Goal: Task Accomplishment & Management: Manage account settings

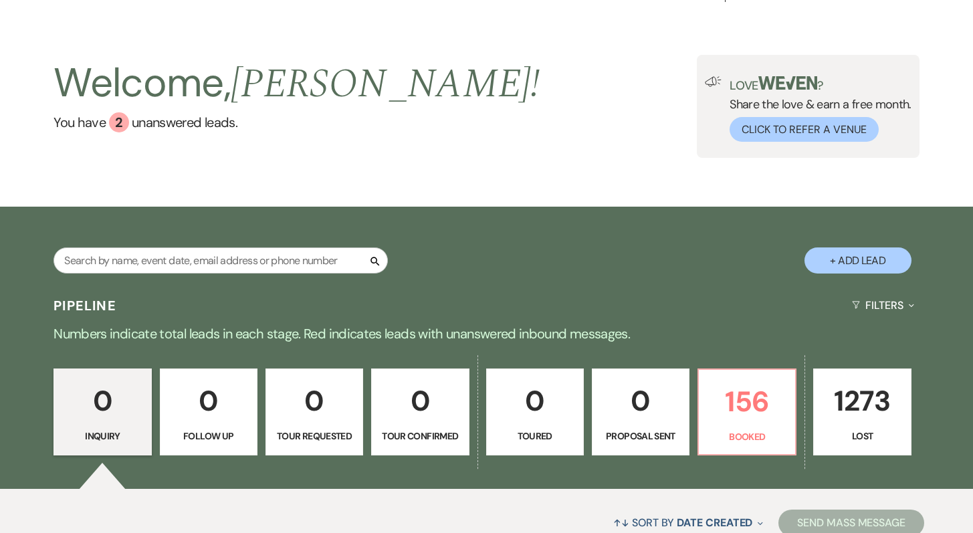
scroll to position [30, 0]
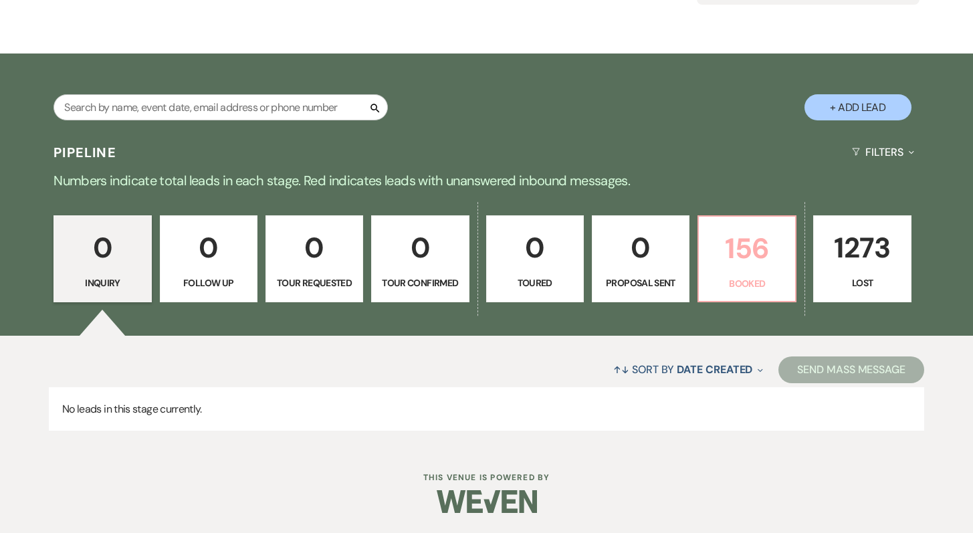
click at [729, 264] on p "156" at bounding box center [747, 248] width 80 height 45
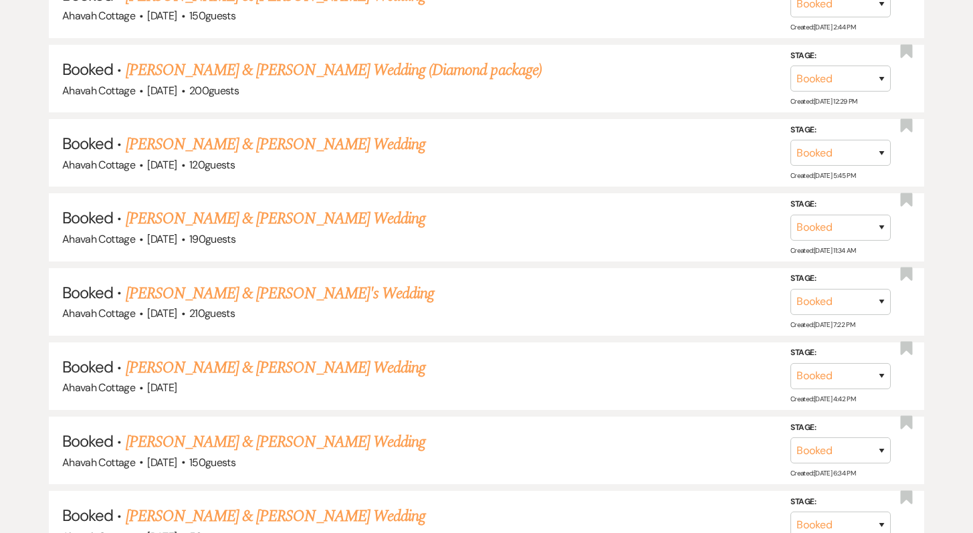
scroll to position [1148, 0]
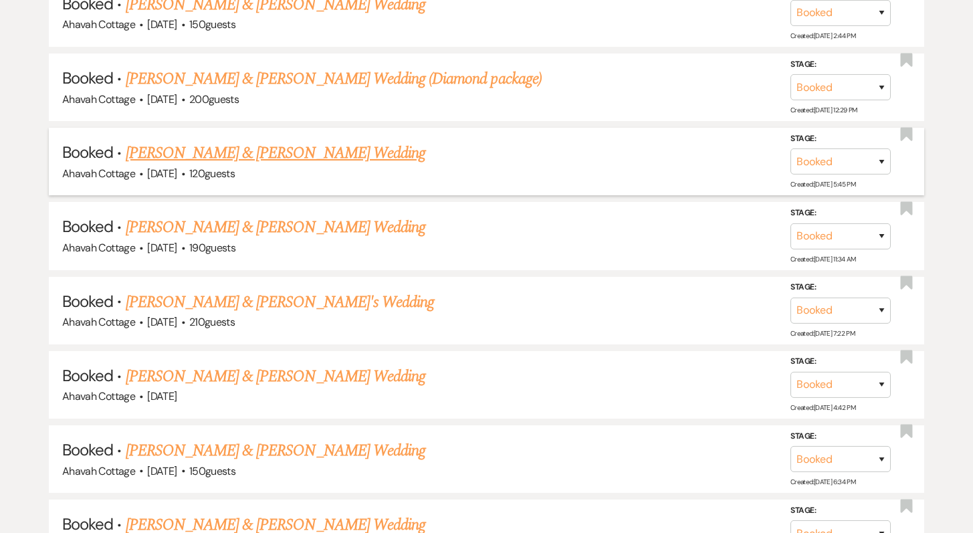
click at [287, 149] on link "[PERSON_NAME] & [PERSON_NAME] Wedding" at bounding box center [276, 153] width 300 height 24
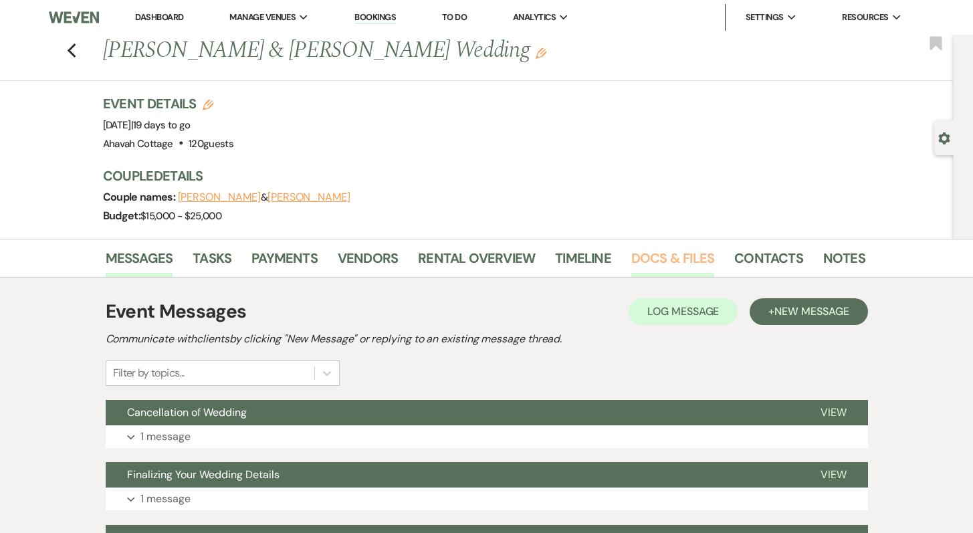
click at [638, 262] on link "Docs & Files" at bounding box center [673, 262] width 83 height 29
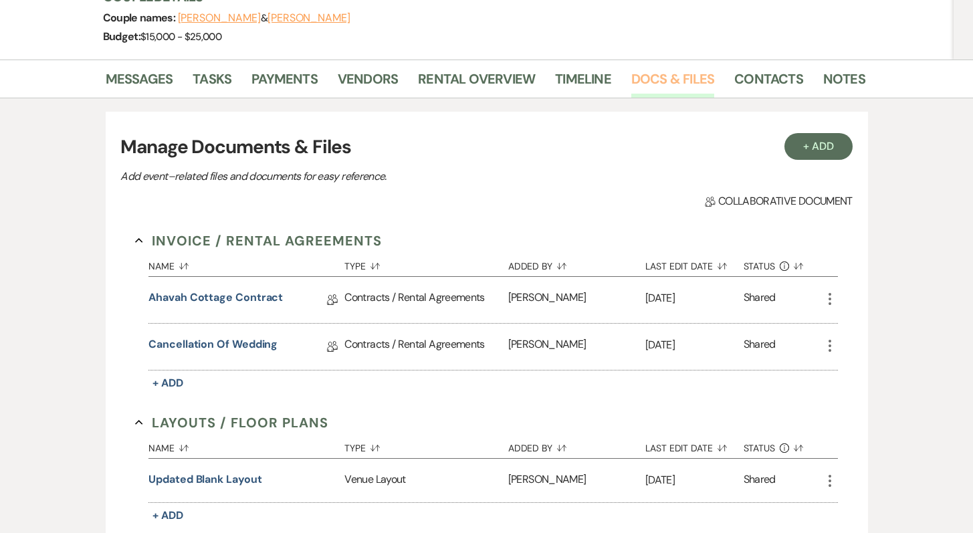
scroll to position [183, 0]
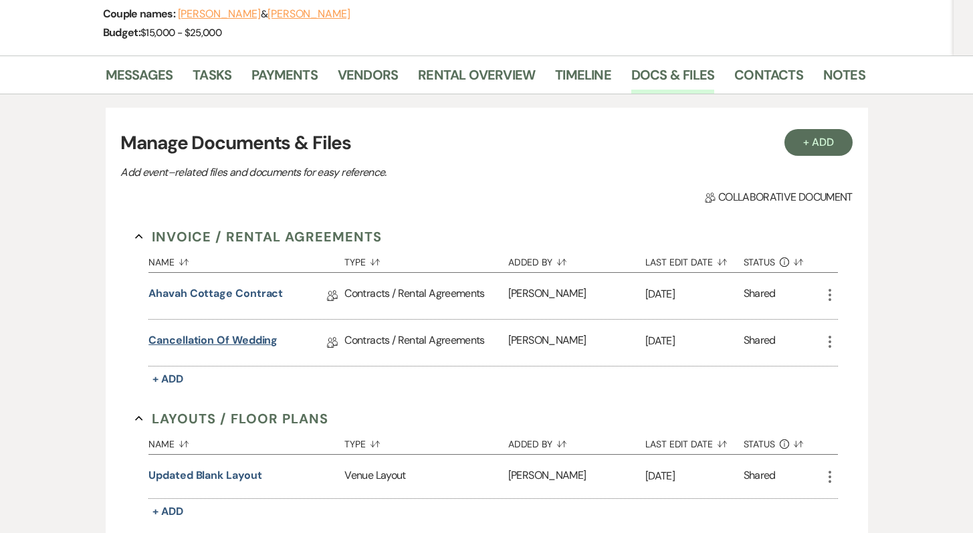
click at [245, 339] on link "Cancellation of Wedding" at bounding box center [213, 342] width 129 height 21
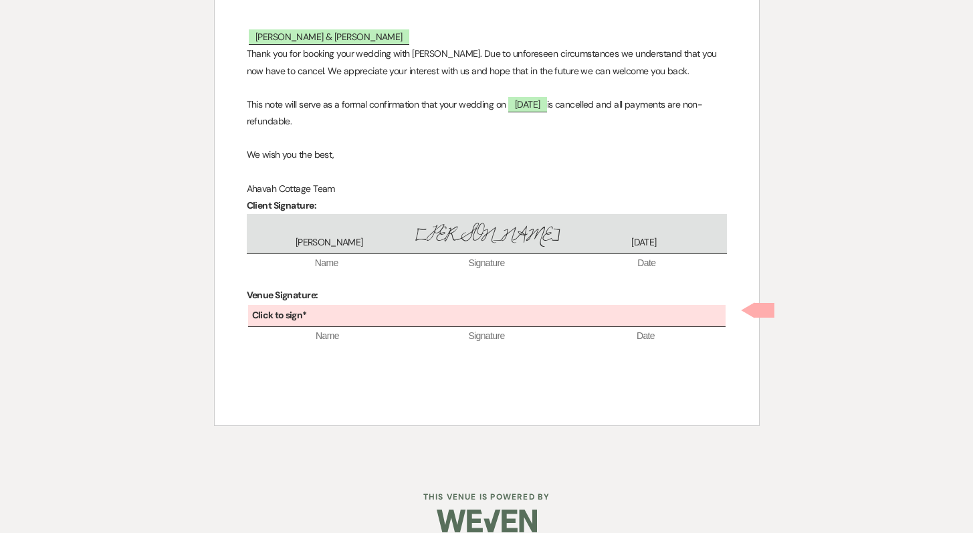
scroll to position [204, 0]
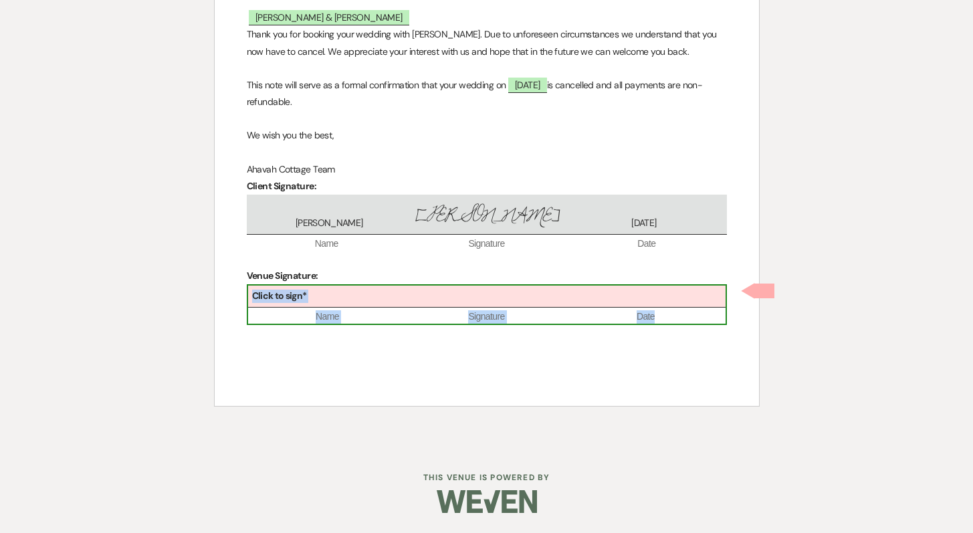
click at [436, 302] on div "Click to sign*" at bounding box center [487, 297] width 478 height 22
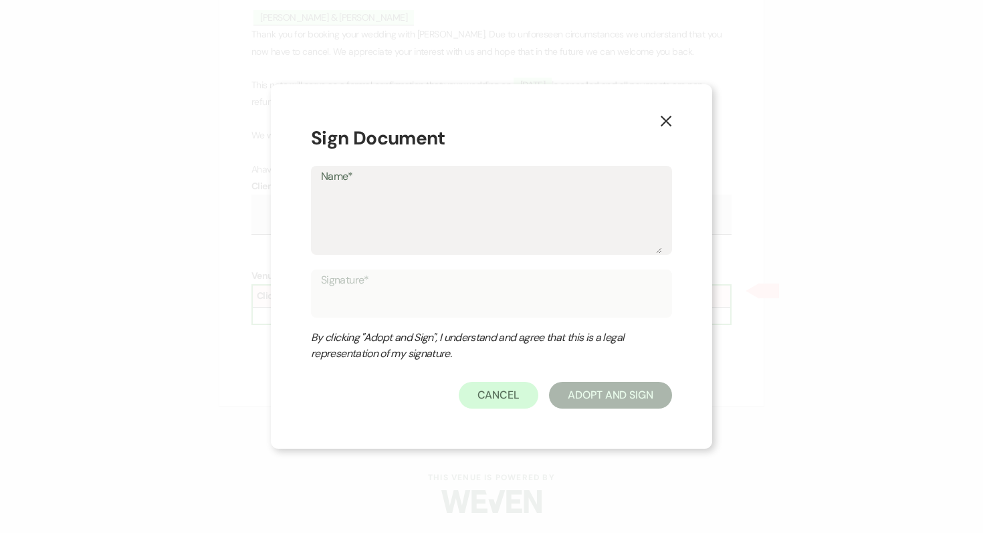
type textarea "T"
type input "T"
type textarea "Ta"
type input "Ta"
type textarea "[PERSON_NAME]"
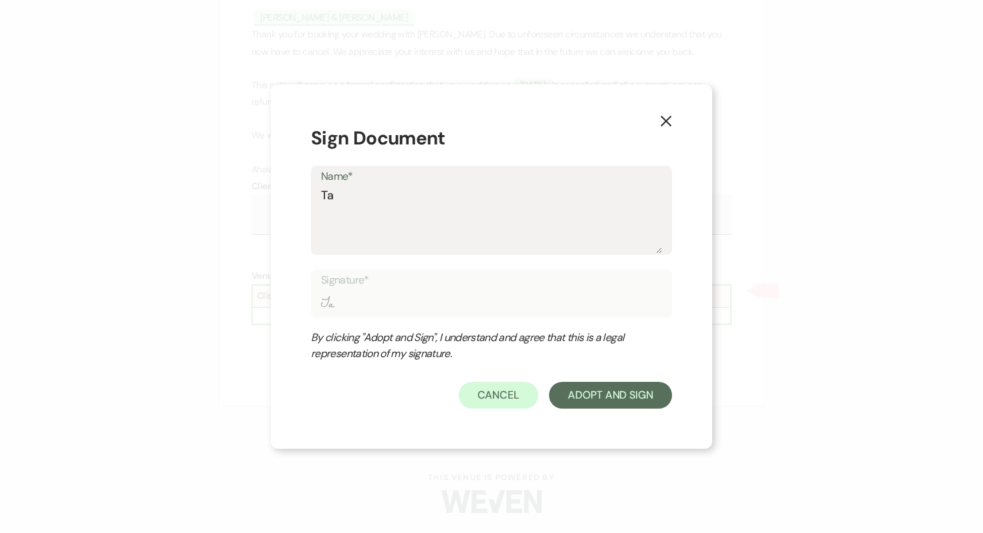
type input "[PERSON_NAME]"
type textarea "Tama"
type input "Tama"
type textarea "Tamar"
type input "Tamar"
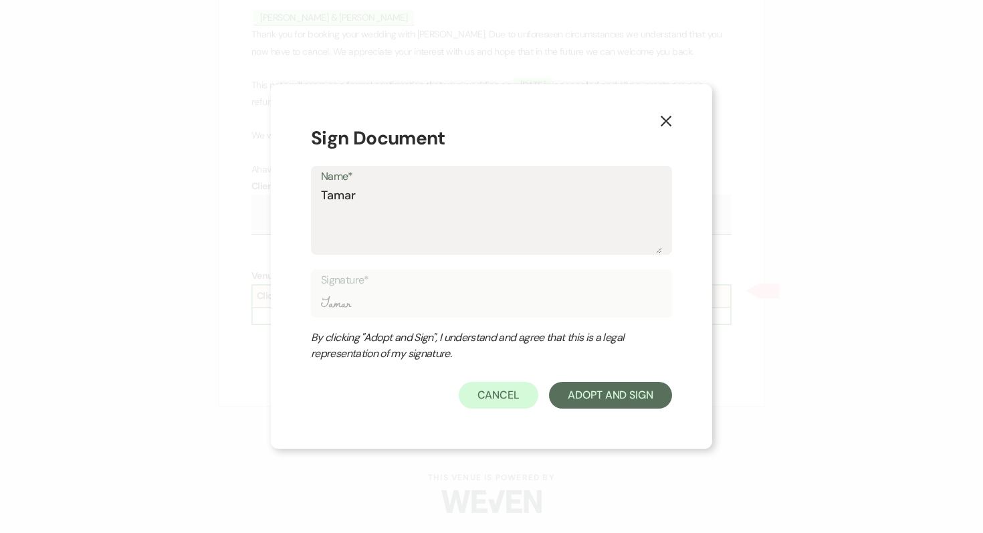
type textarea "[PERSON_NAME]"
type input "[PERSON_NAME]"
type textarea "[PERSON_NAME]"
type input "[PERSON_NAME]"
type textarea "[PERSON_NAME]"
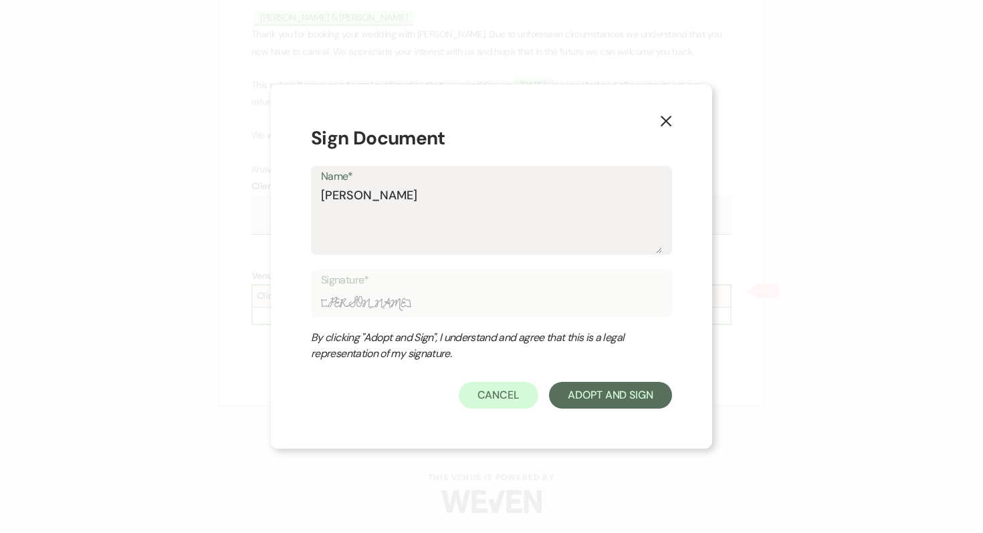
type input "[PERSON_NAME]"
type textarea "[PERSON_NAME]"
type input "[PERSON_NAME]"
type textarea "[PERSON_NAME]"
type input "[PERSON_NAME]"
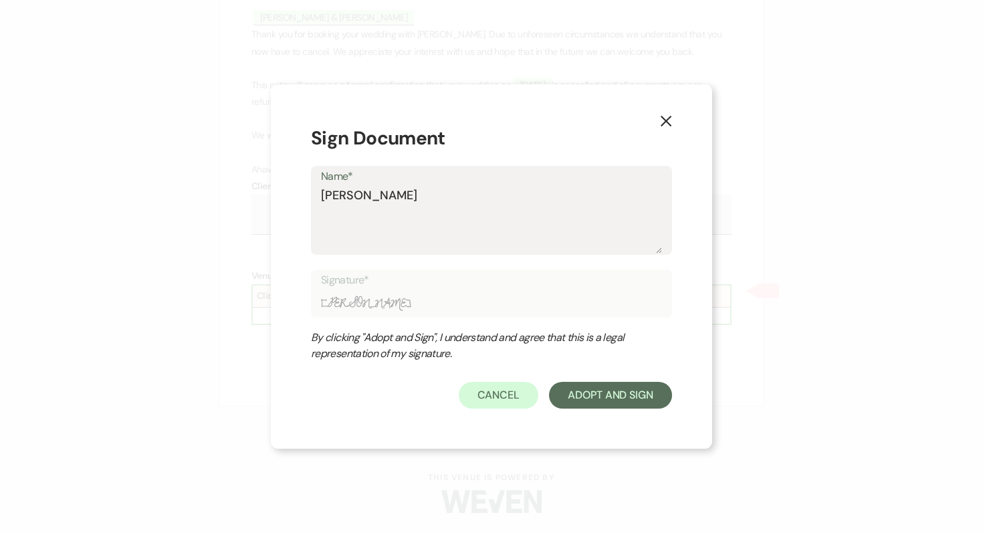
type textarea "[PERSON_NAME]"
type input "[PERSON_NAME]"
type textarea "[PERSON_NAME]"
type input "[PERSON_NAME]"
type textarea "[PERSON_NAME]"
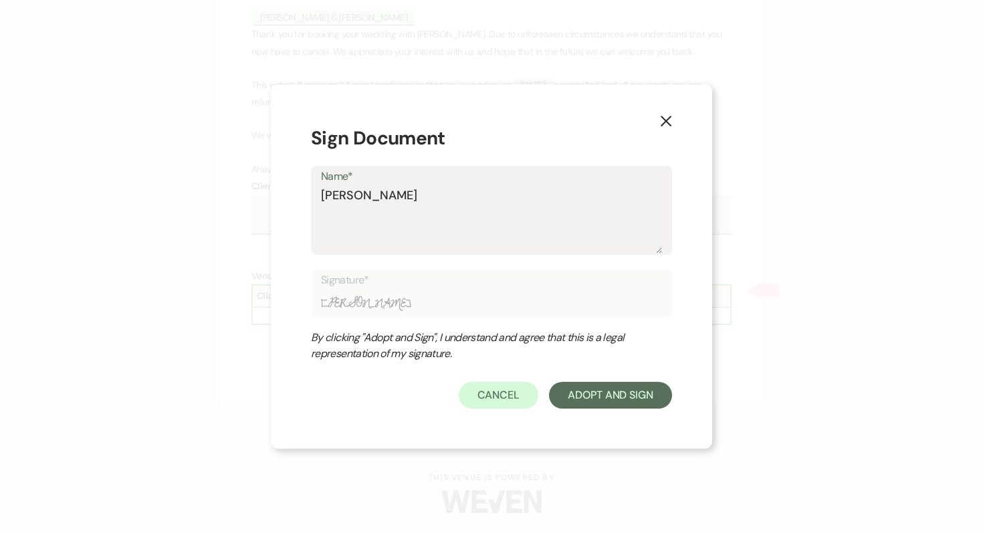
type input "[PERSON_NAME]"
type textarea "[PERSON_NAME]"
type input "[PERSON_NAME]"
type textarea "[PERSON_NAME]"
type input "[PERSON_NAME]"
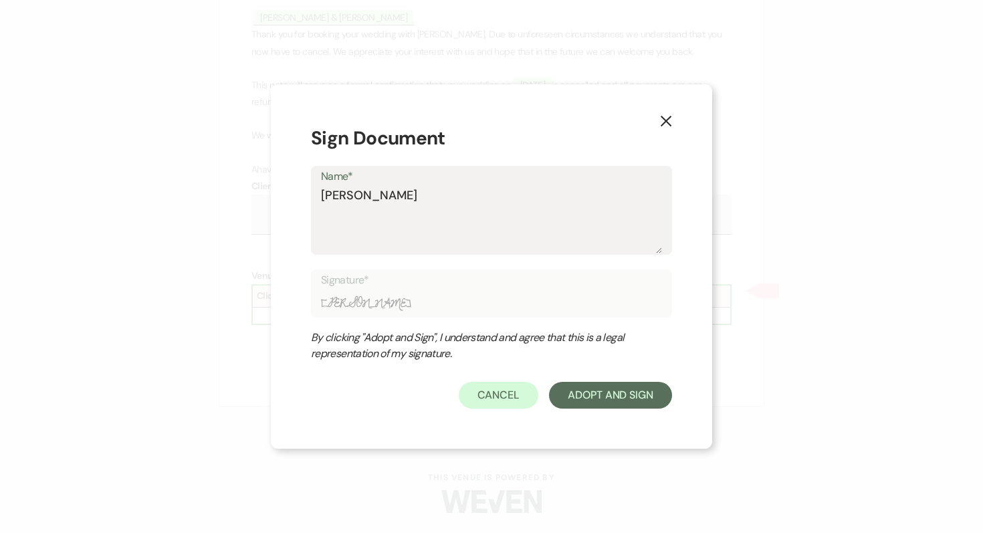
type textarea "[PERSON_NAME]"
type input "[PERSON_NAME]"
type textarea "[PERSON_NAME]"
click at [596, 394] on button "Adopt And Sign" at bounding box center [610, 395] width 123 height 27
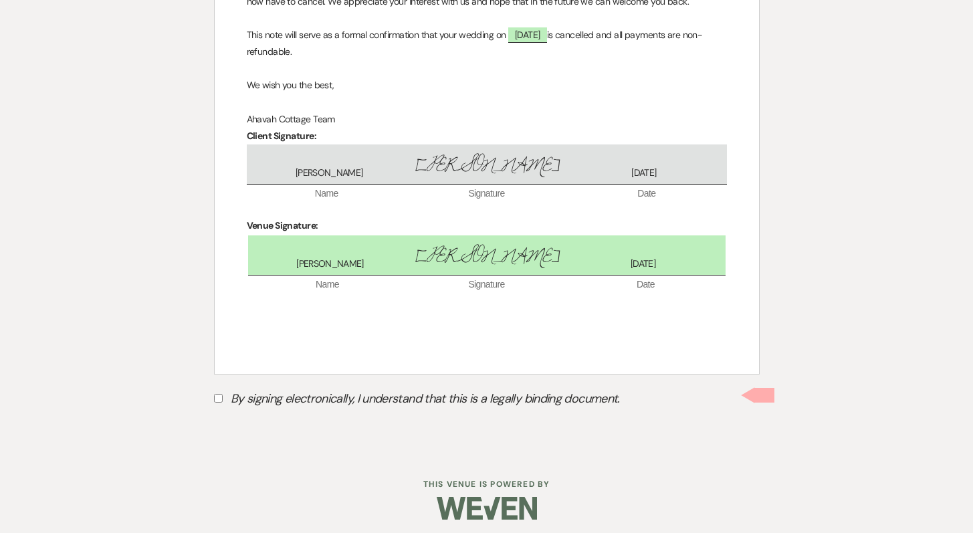
scroll to position [261, 0]
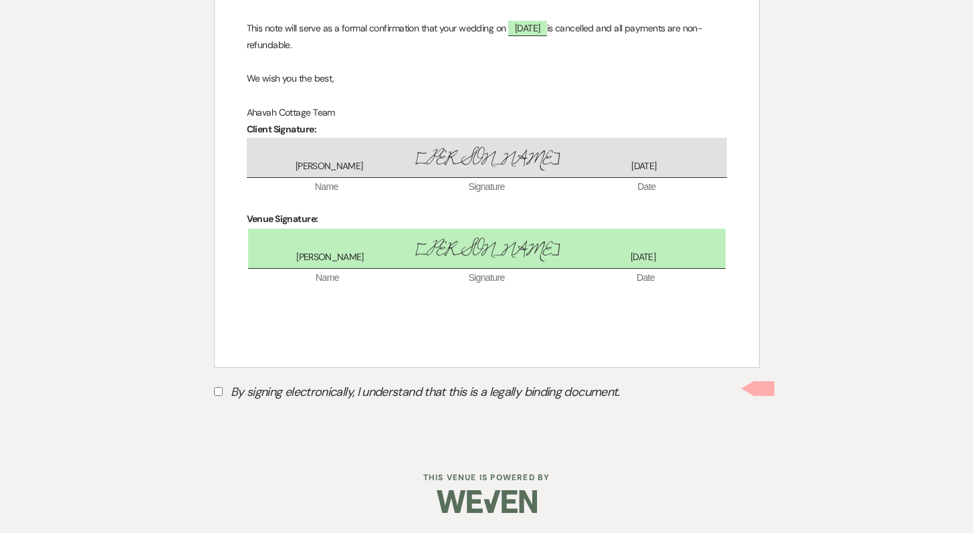
click at [218, 390] on input "By signing electronically, I understand that this is a legally binding document." at bounding box center [218, 391] width 9 height 9
checkbox input "true"
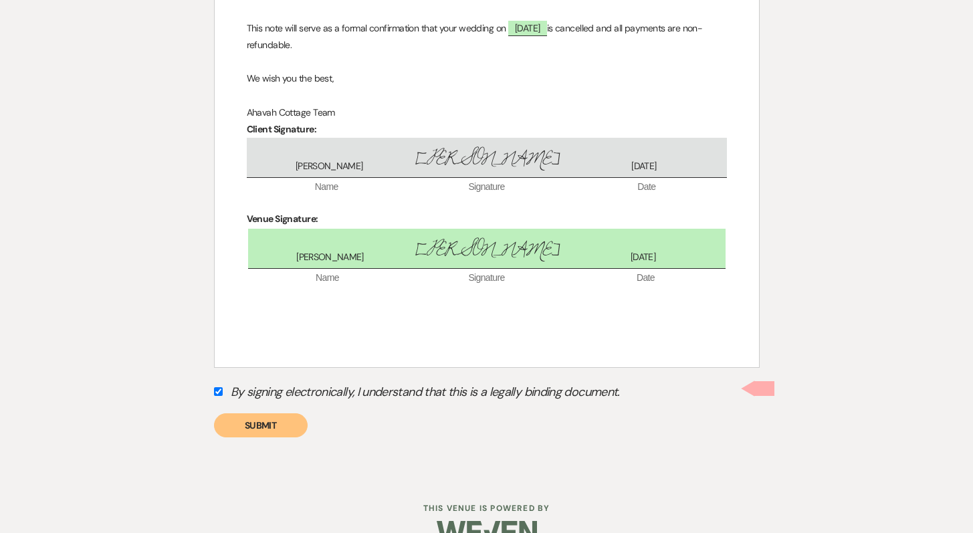
click at [259, 427] on button "Submit" at bounding box center [261, 425] width 94 height 24
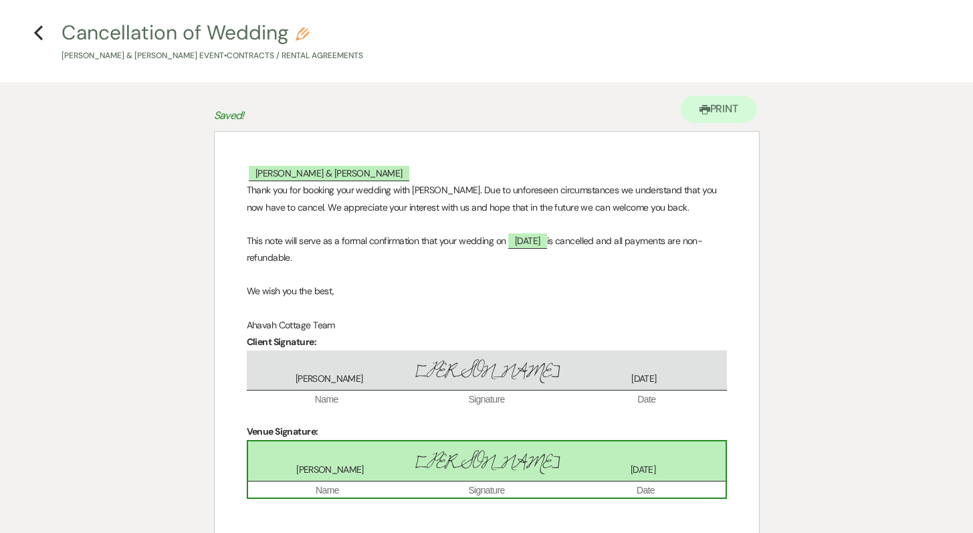
scroll to position [0, 0]
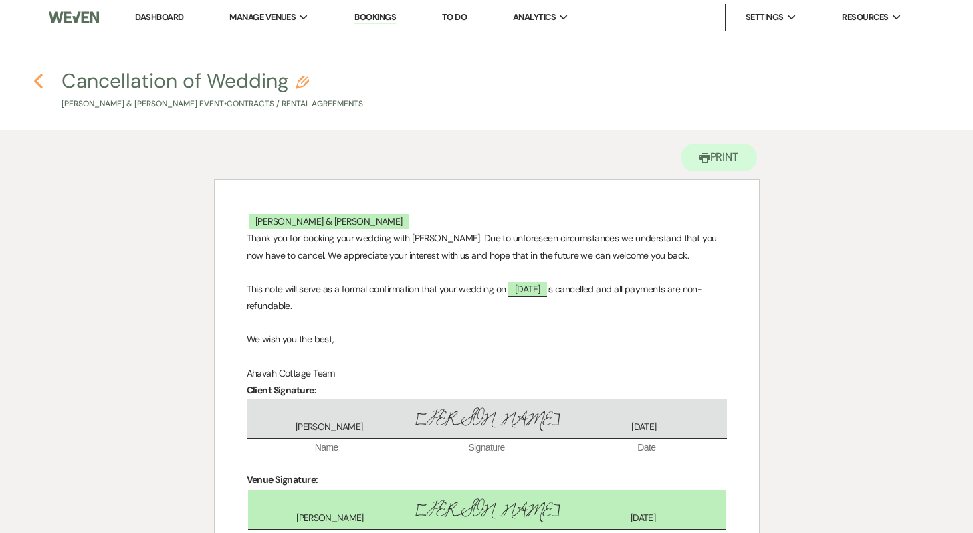
click at [38, 80] on icon "Previous" at bounding box center [38, 81] width 10 height 16
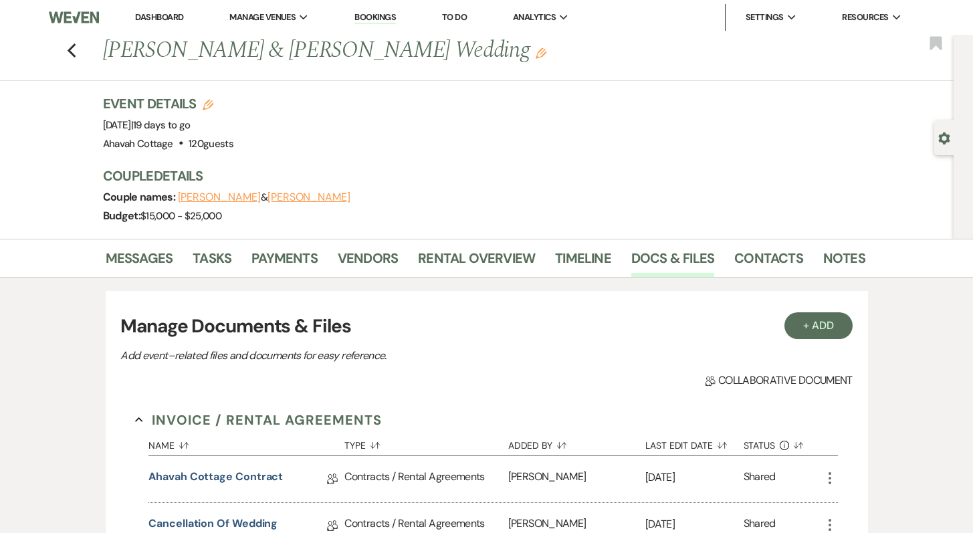
click at [948, 134] on use "button" at bounding box center [944, 138] width 11 height 12
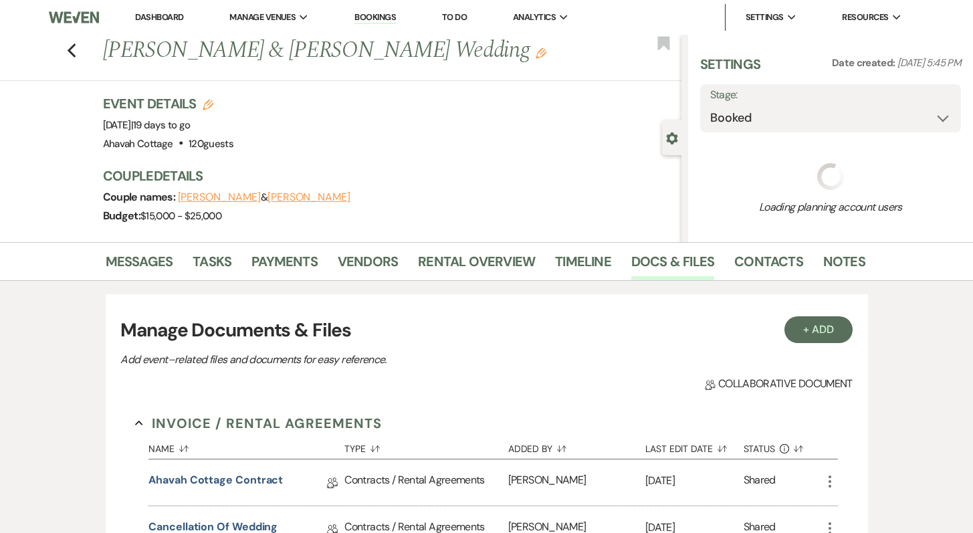
select select "5"
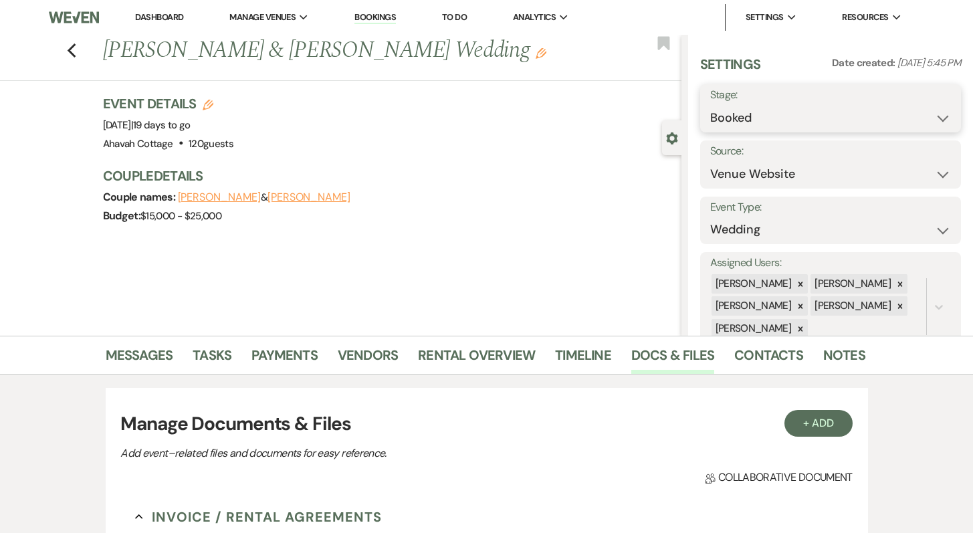
click at [832, 116] on select "Booked Lost" at bounding box center [831, 118] width 242 height 26
select select "8"
click at [710, 105] on select "Booked Lost" at bounding box center [831, 118] width 242 height 26
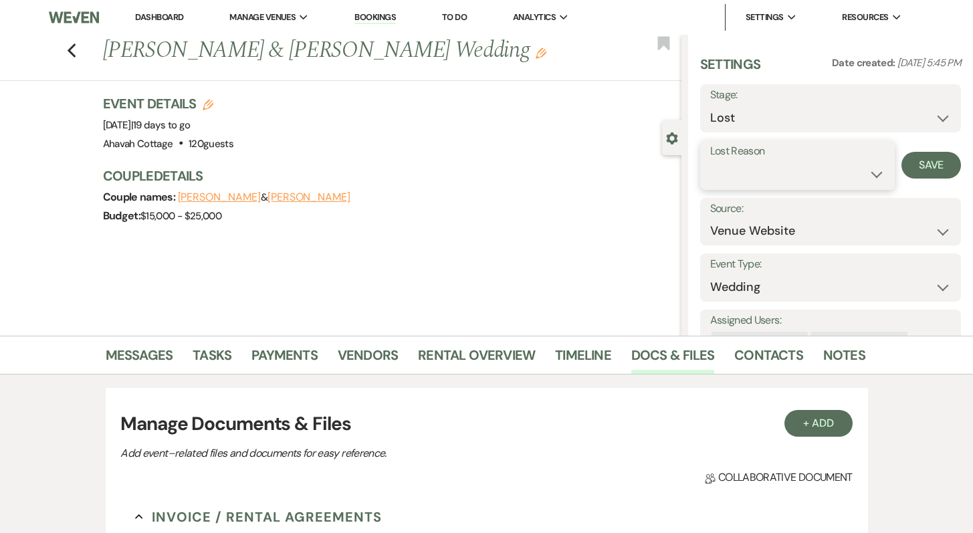
click at [816, 176] on select "Booked Elsewhere Budget Date Unavailable No Response Not a Good Match Capacity …" at bounding box center [797, 174] width 175 height 26
select select "11"
click at [710, 161] on select "Booked Elsewhere Budget Date Unavailable No Response Not a Good Match Capacity …" at bounding box center [797, 174] width 175 height 26
click at [918, 169] on button "Save" at bounding box center [932, 165] width 60 height 27
click at [666, 136] on icon "Gear" at bounding box center [672, 138] width 12 height 12
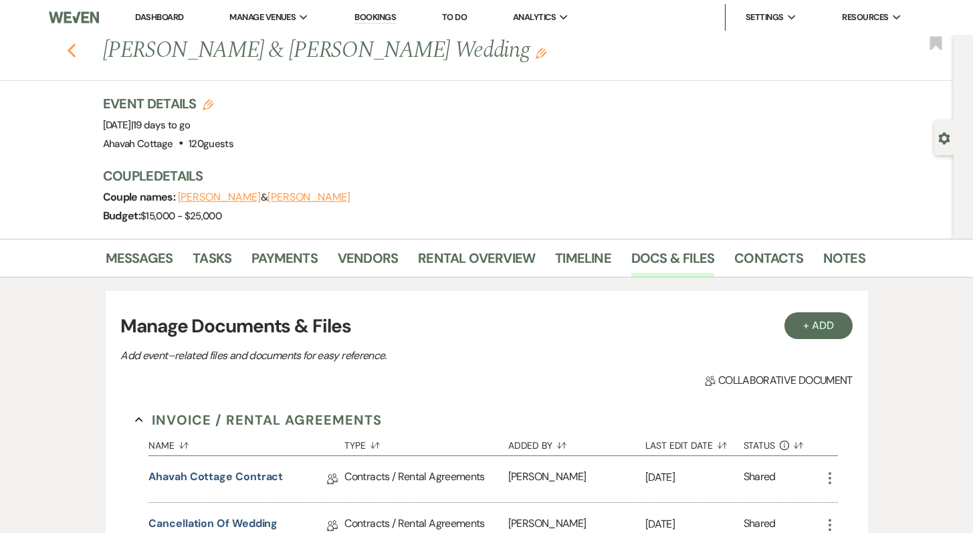
click at [72, 48] on icon "Previous" at bounding box center [72, 51] width 10 height 16
select select "8"
select select "11"
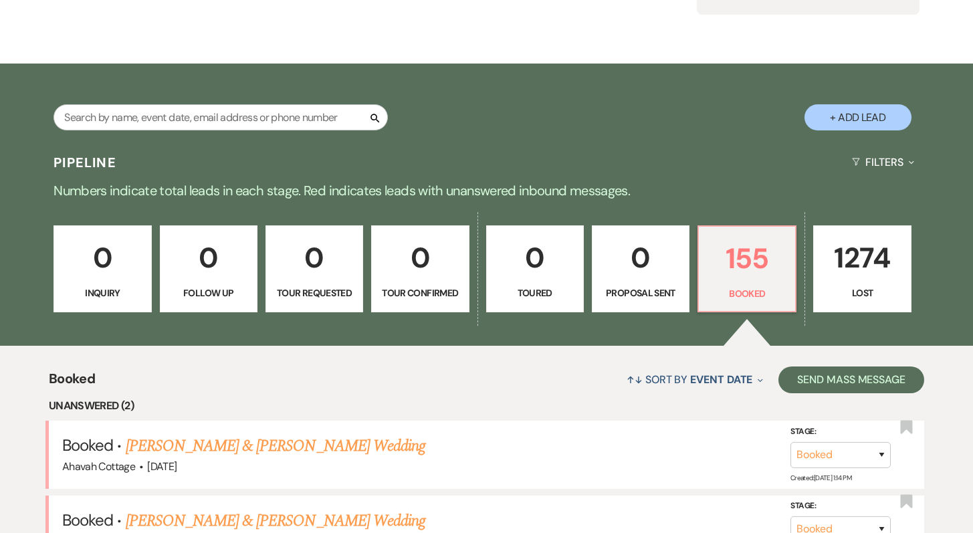
scroll to position [171, 0]
